Goal: Information Seeking & Learning: Learn about a topic

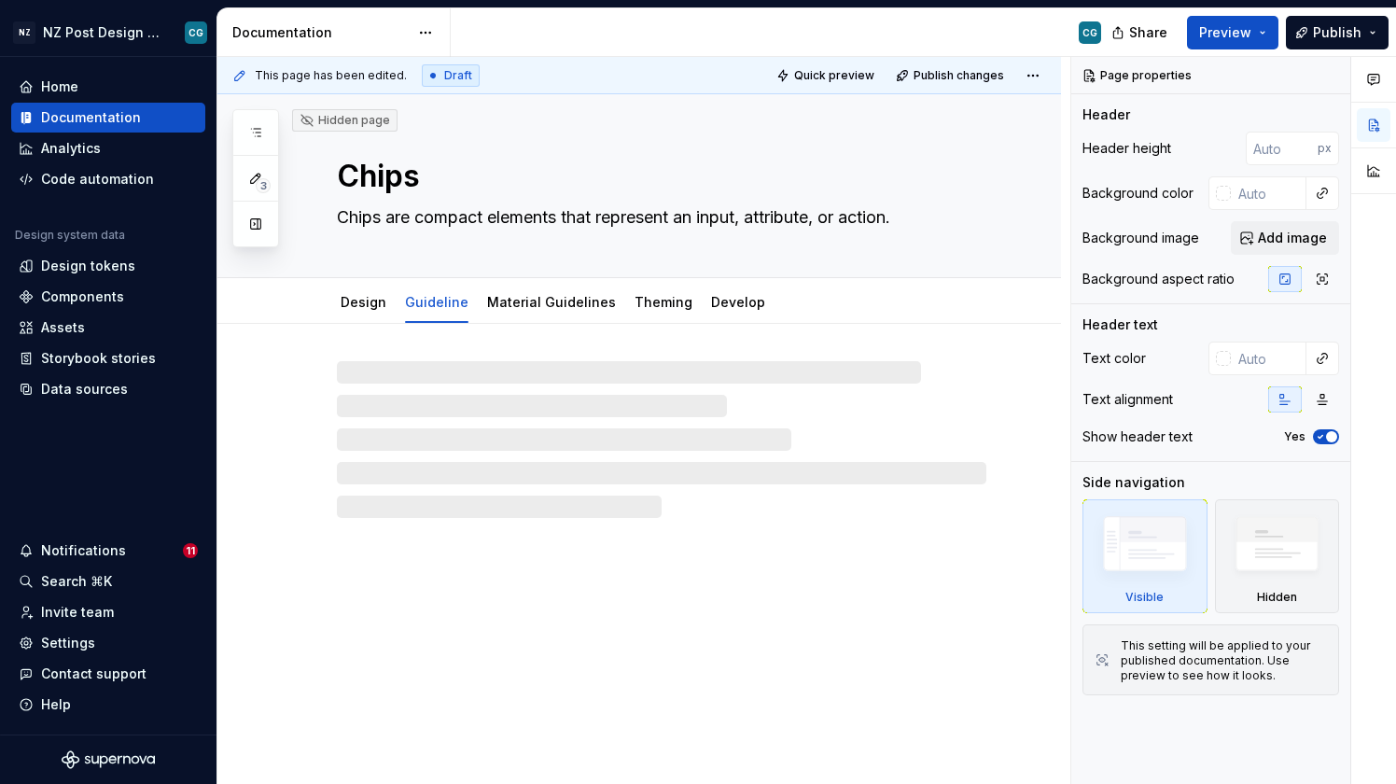
click at [94, 541] on div "Notifications 11" at bounding box center [108, 551] width 194 height 30
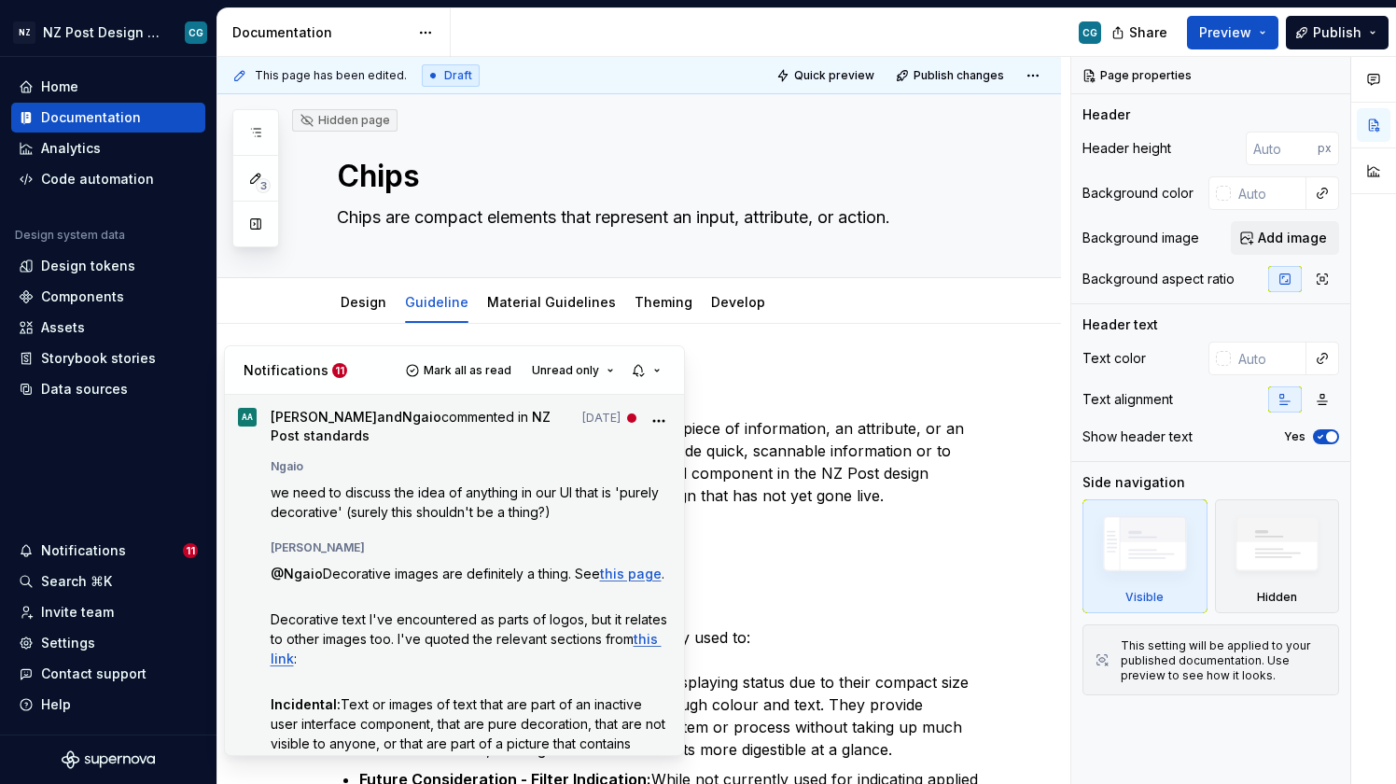
scroll to position [23, 0]
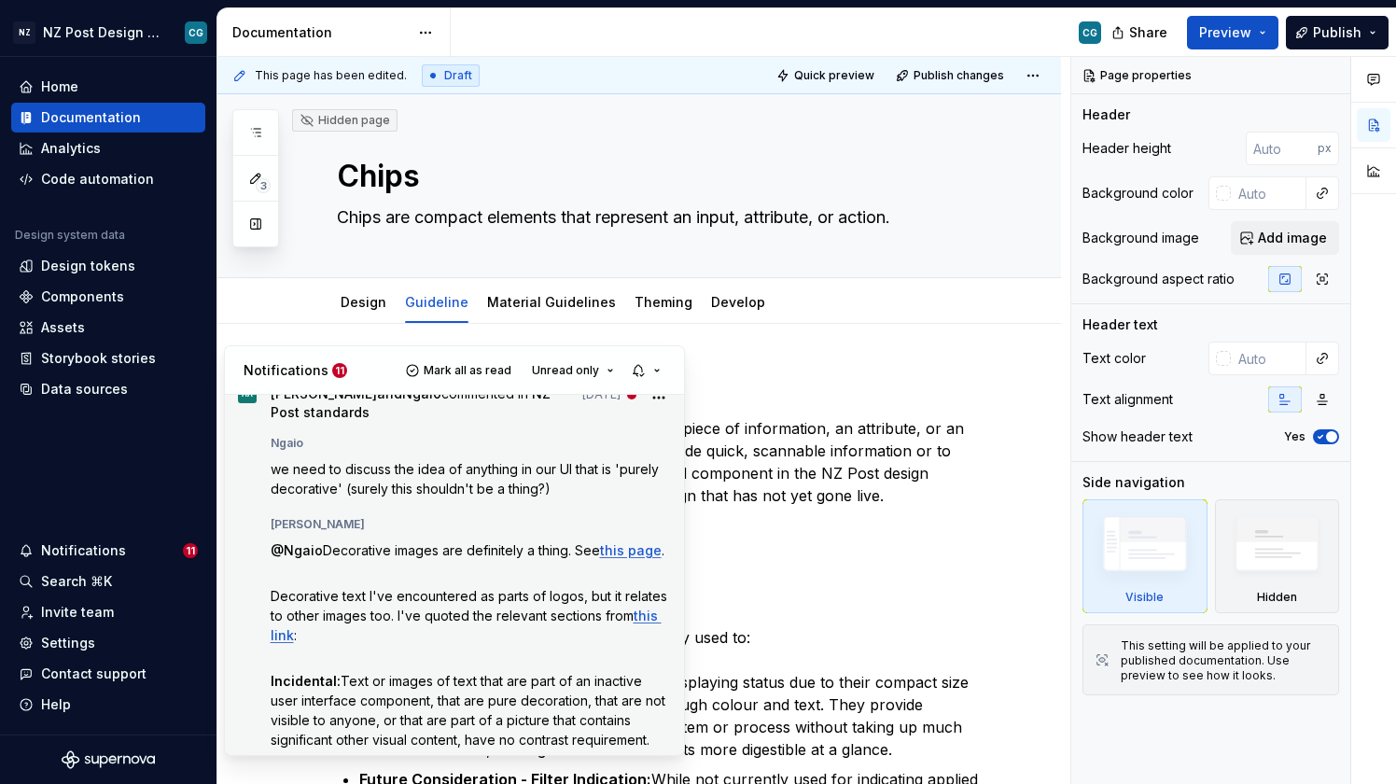
click at [634, 553] on span "this page" at bounding box center [631, 550] width 62 height 16
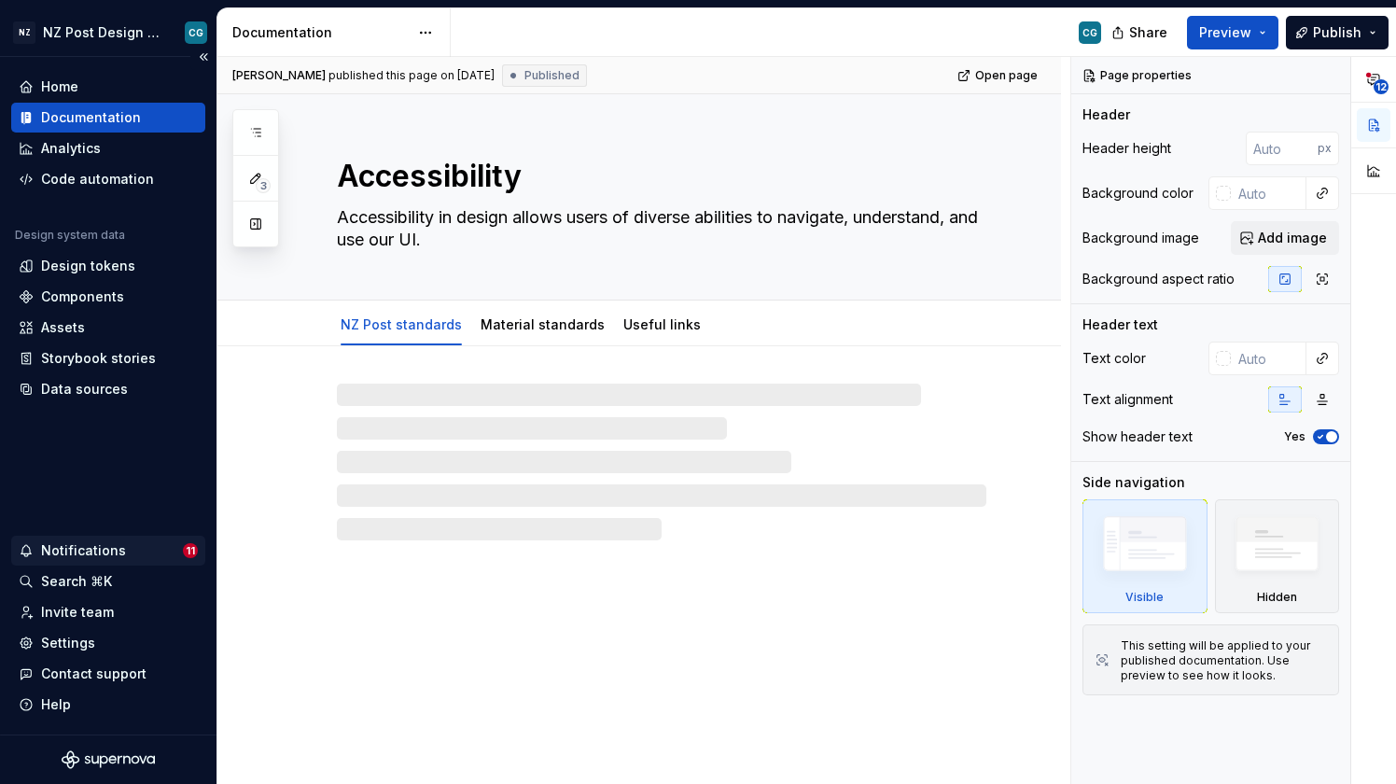
click at [116, 556] on div "Notifications" at bounding box center [83, 550] width 85 height 19
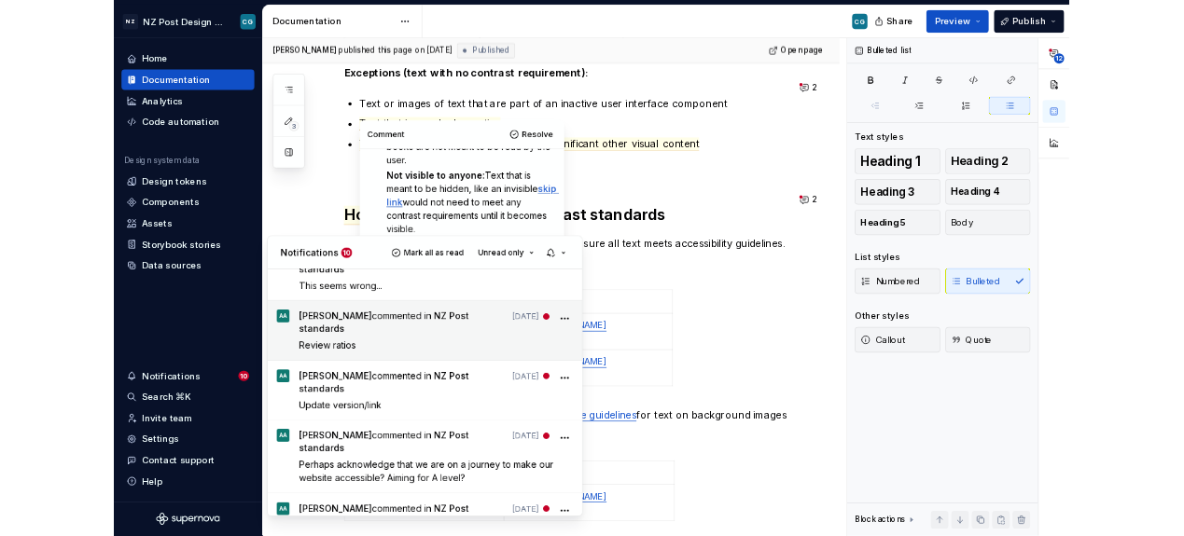
scroll to position [641, 0]
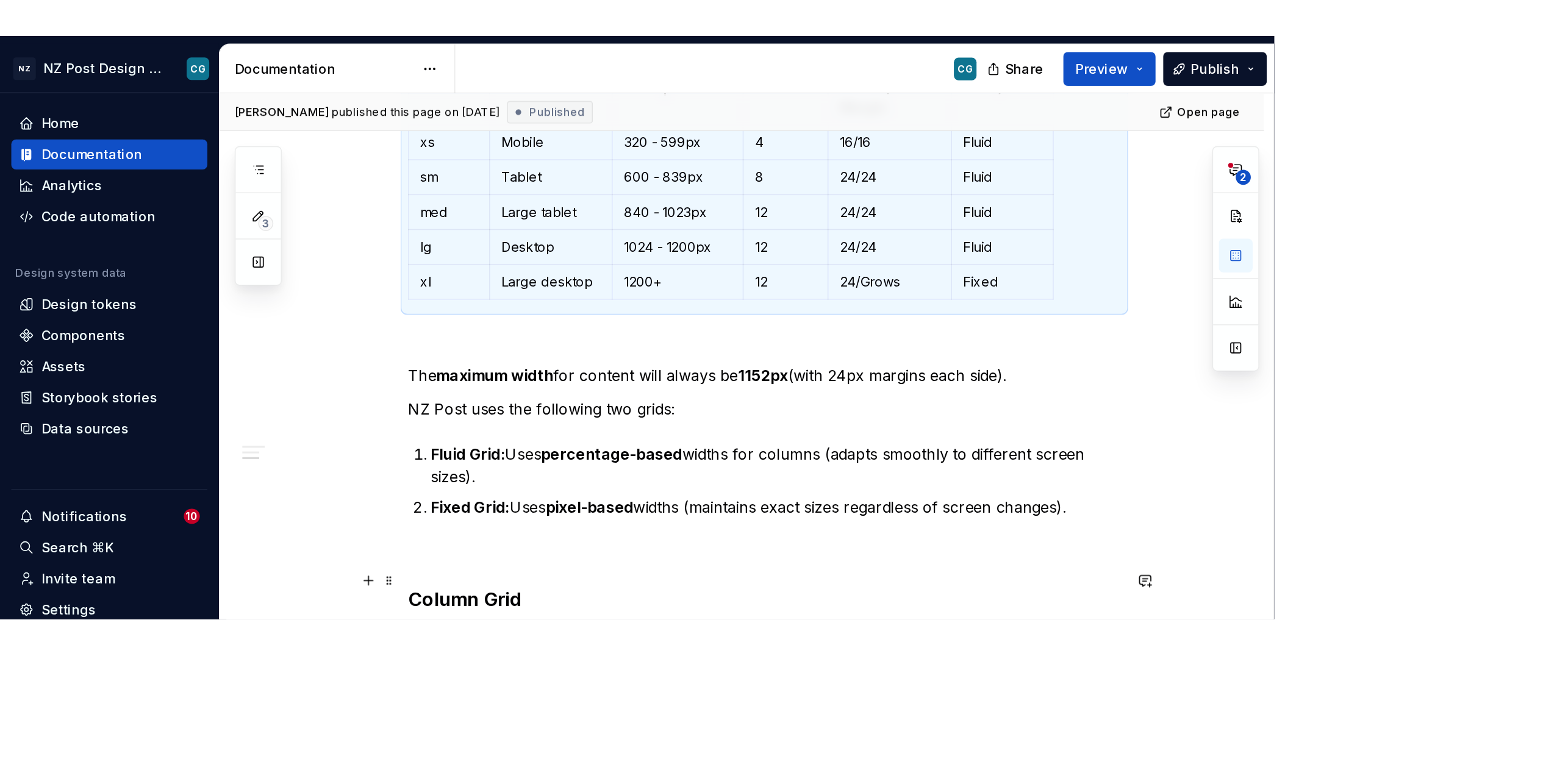
scroll to position [443, 0]
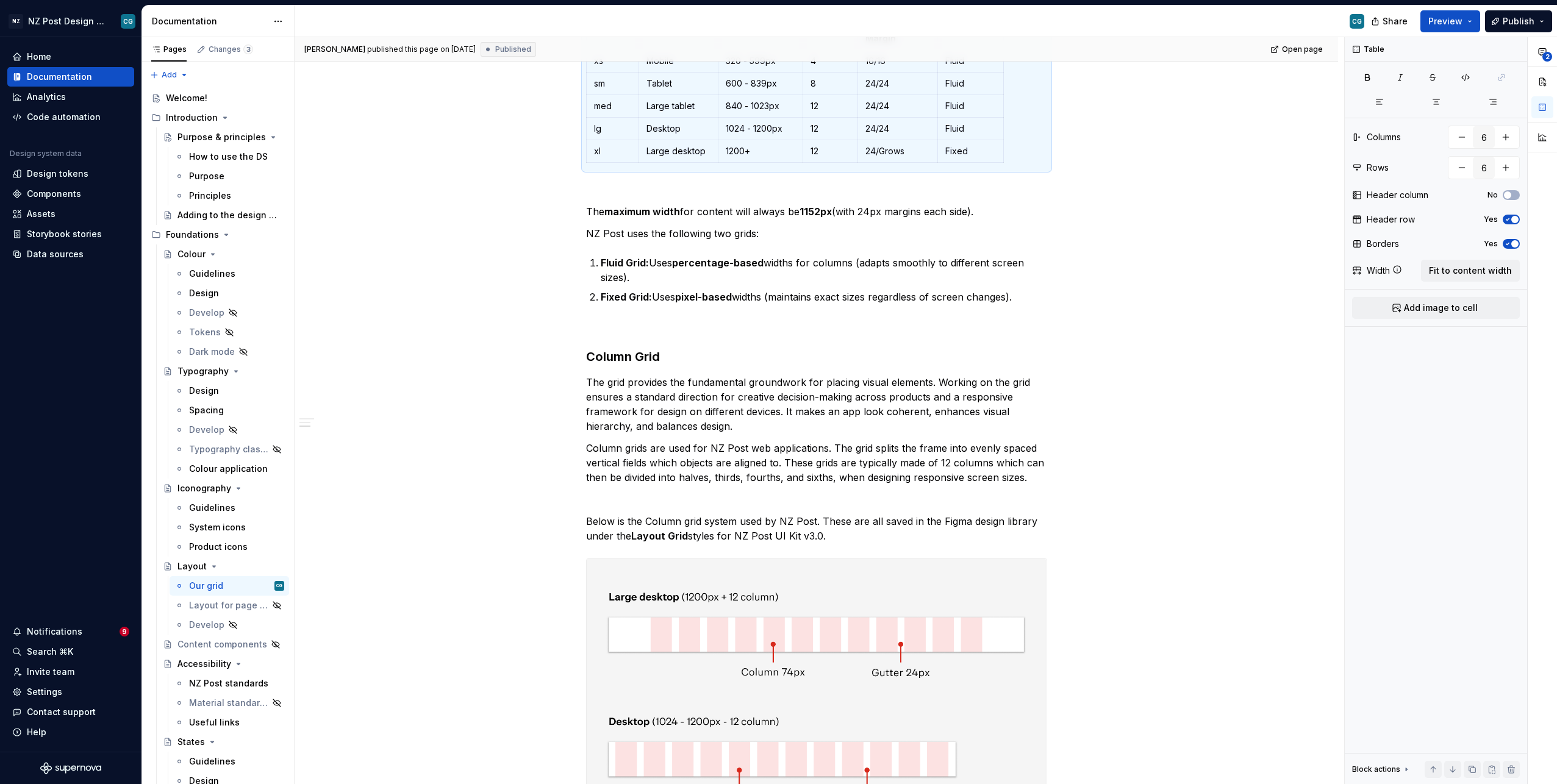
click at [86, 512] on div "Notifications" at bounding box center [66, 631] width 107 height 12
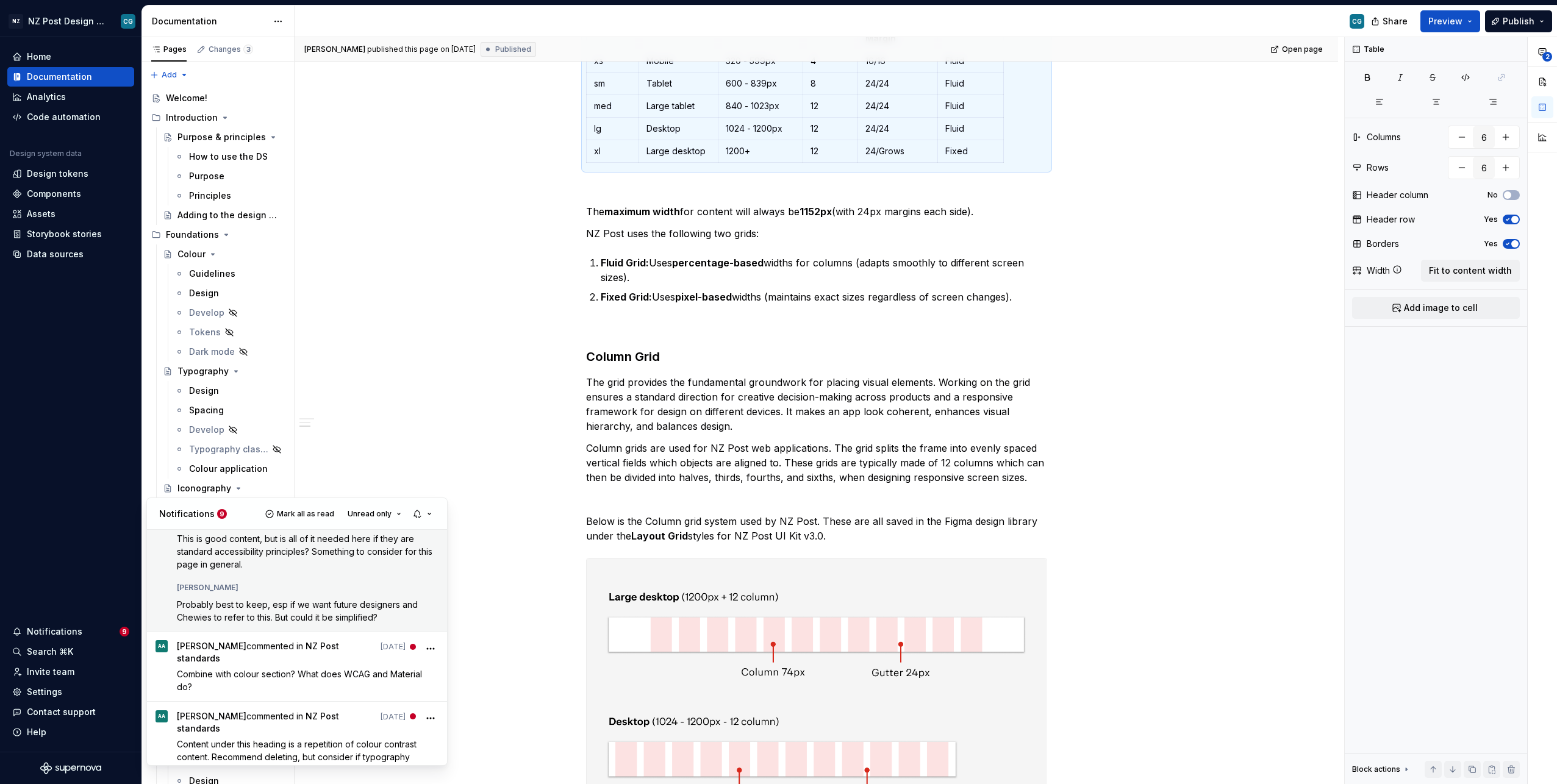
scroll to position [0, 0]
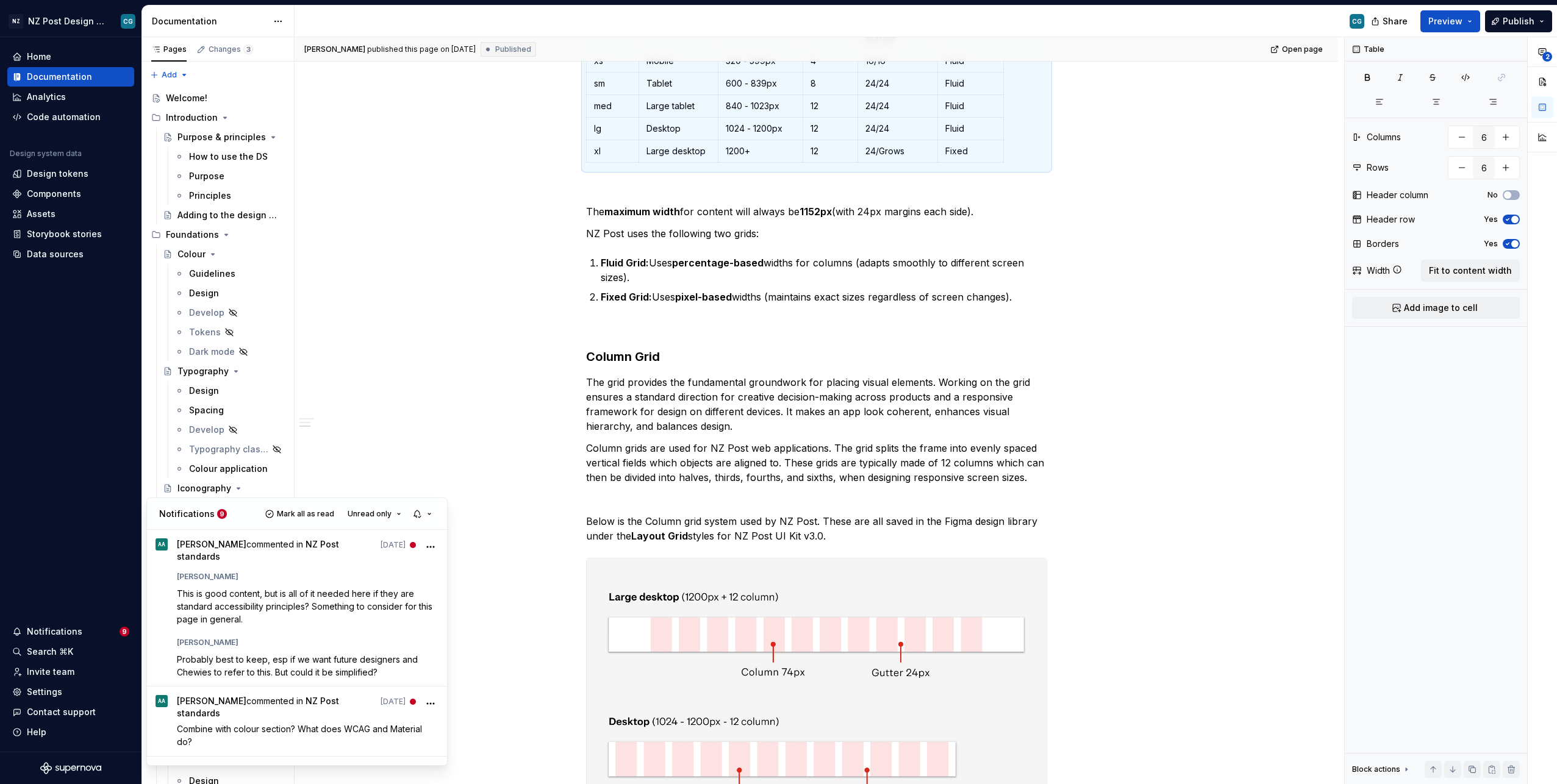
type textarea "*"
click at [378, 512] on span "Unread only" at bounding box center [369, 514] width 44 height 10
click at [382, 512] on div "All notifications" at bounding box center [406, 538] width 79 height 12
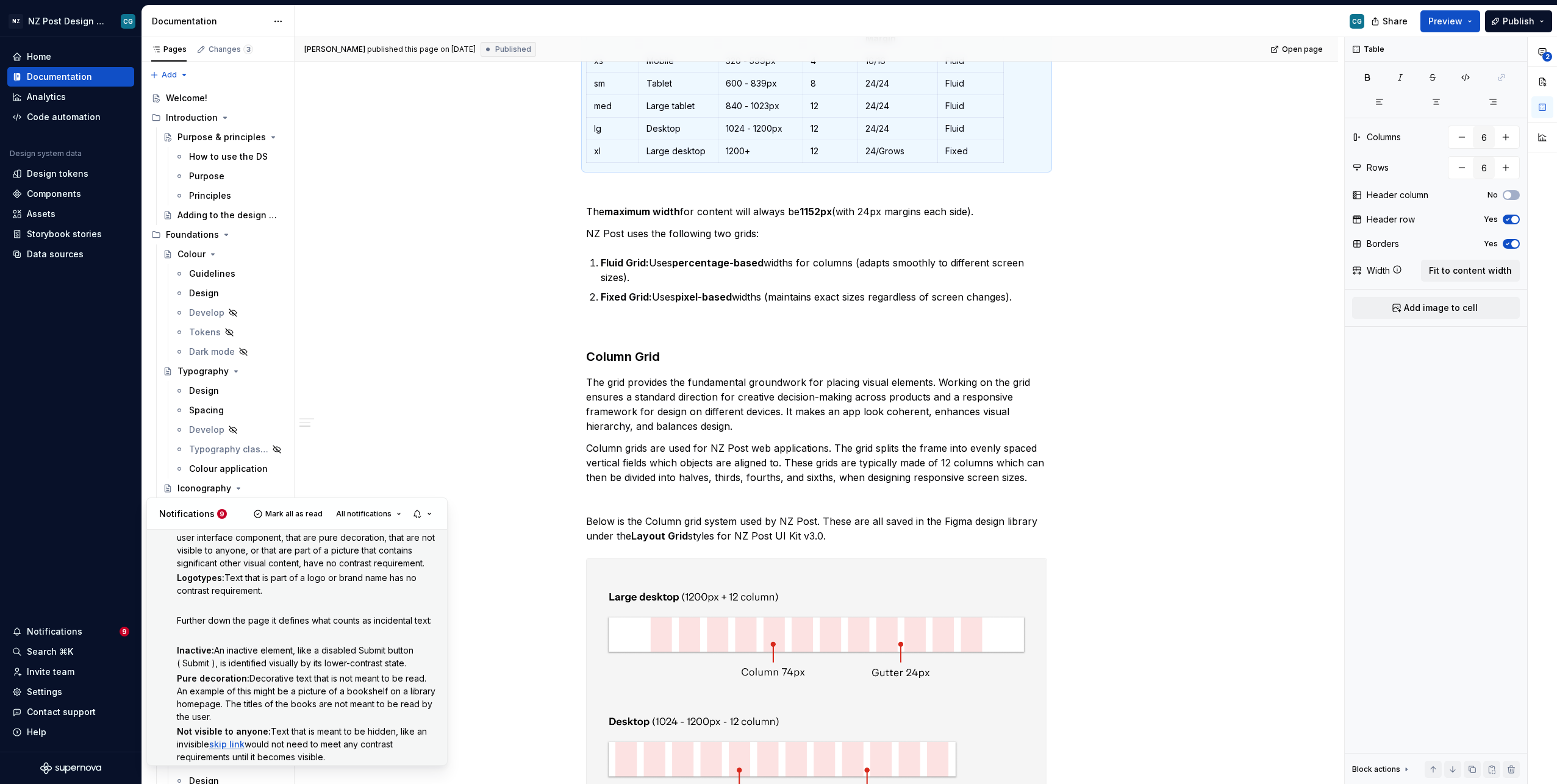
scroll to position [214, 0]
